Goal: Check status: Check status

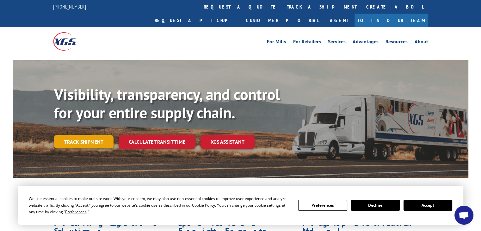
click at [92, 135] on link "Track shipment" at bounding box center [83, 141] width 59 height 13
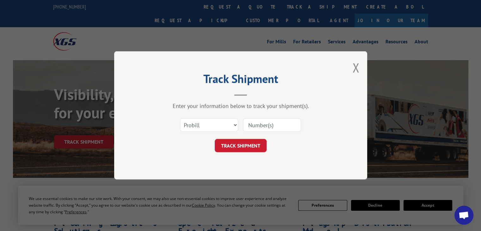
click at [247, 125] on input at bounding box center [272, 125] width 58 height 13
paste input "17685245"
type input "17685245"
click at [237, 143] on button "TRACK SHIPMENT" at bounding box center [241, 145] width 52 height 13
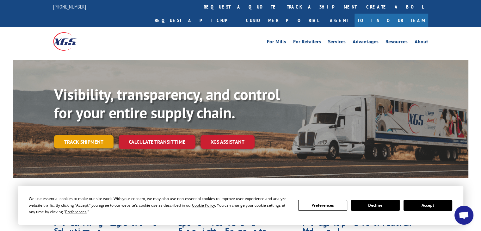
click at [86, 135] on link "Track shipment" at bounding box center [83, 141] width 59 height 13
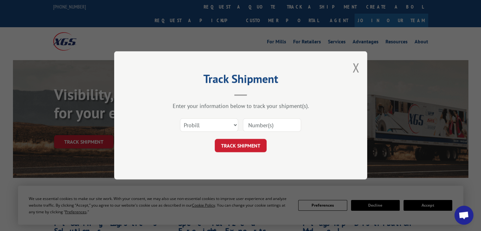
paste input "17667537"
type input "17667537"
click at [239, 143] on button "TRACK SHIPMENT" at bounding box center [241, 145] width 52 height 13
